Goal: Check status: Check status

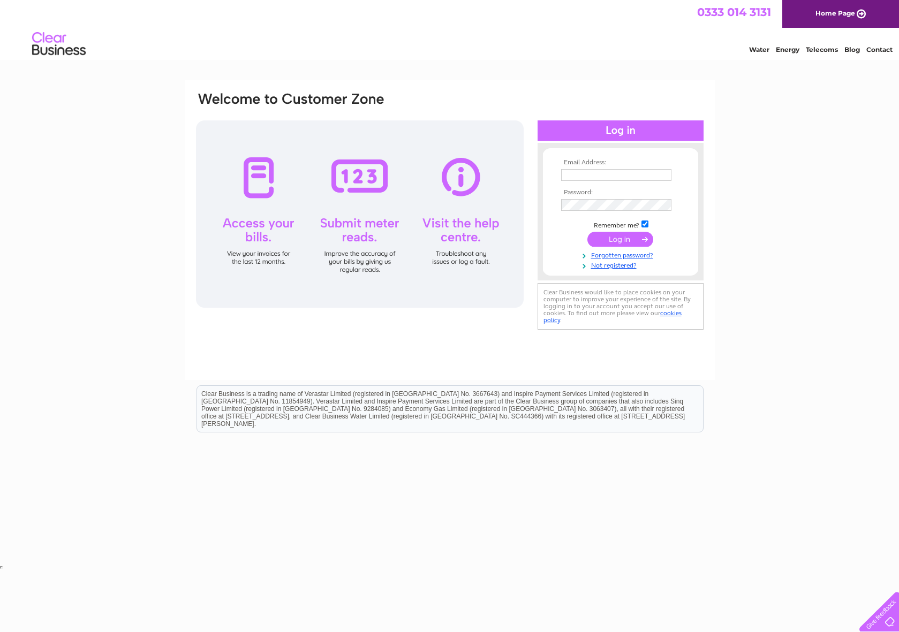
click at [578, 174] on input "text" at bounding box center [616, 175] width 110 height 12
type input "[EMAIL_ADDRESS][DOMAIN_NAME]"
click at [617, 239] on input "submit" at bounding box center [620, 240] width 66 height 15
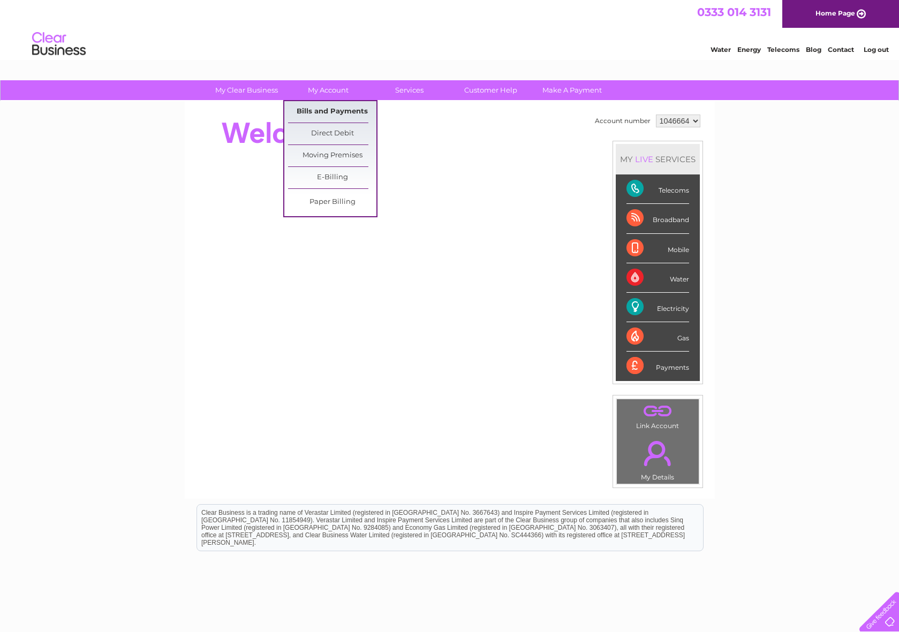
click at [333, 110] on link "Bills and Payments" at bounding box center [332, 111] width 88 height 21
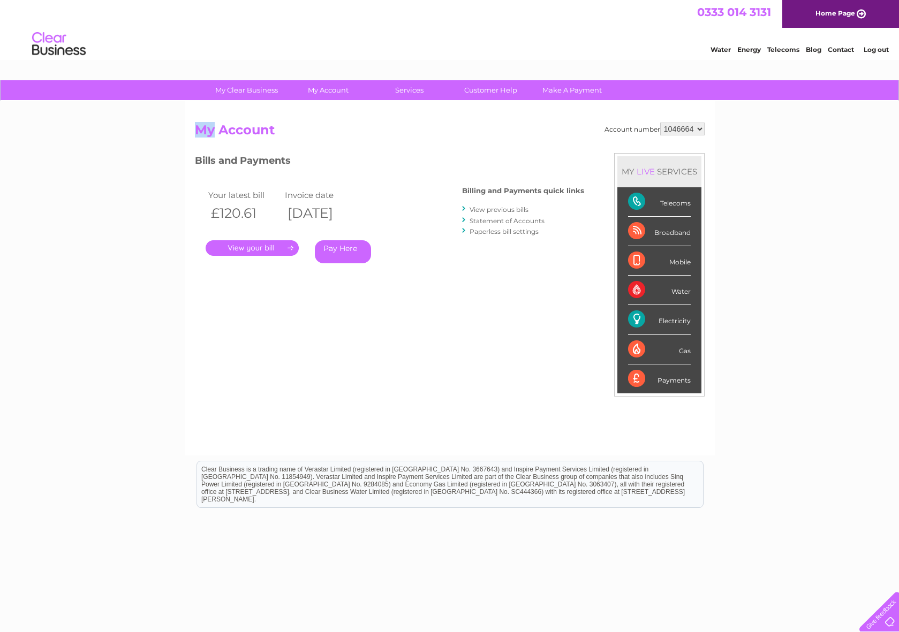
click at [262, 246] on link "." at bounding box center [252, 248] width 93 height 16
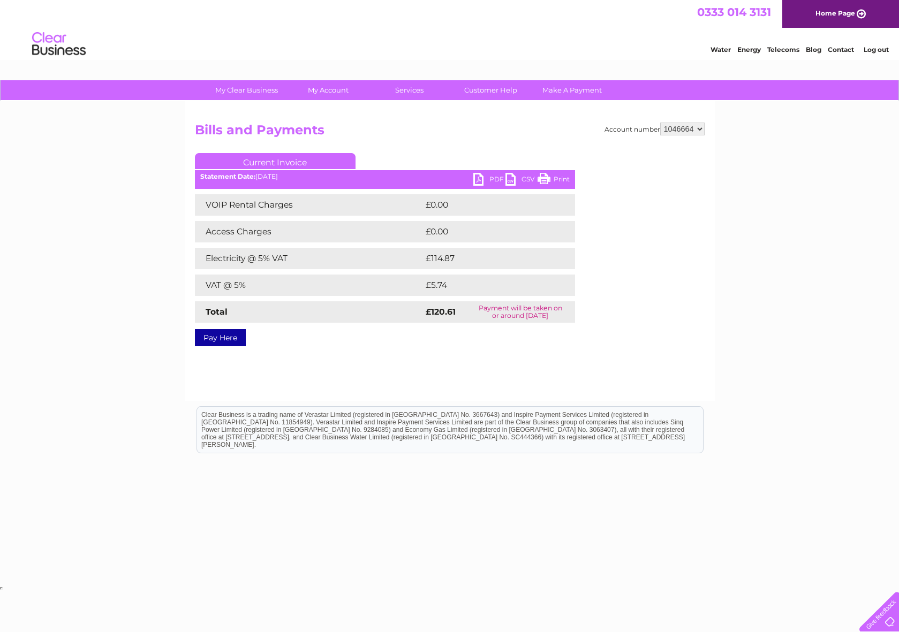
click at [878, 54] on li "Log out" at bounding box center [877, 49] width 32 height 13
click at [877, 50] on link "Log out" at bounding box center [876, 50] width 25 height 8
